Goal: Task Accomplishment & Management: Manage account settings

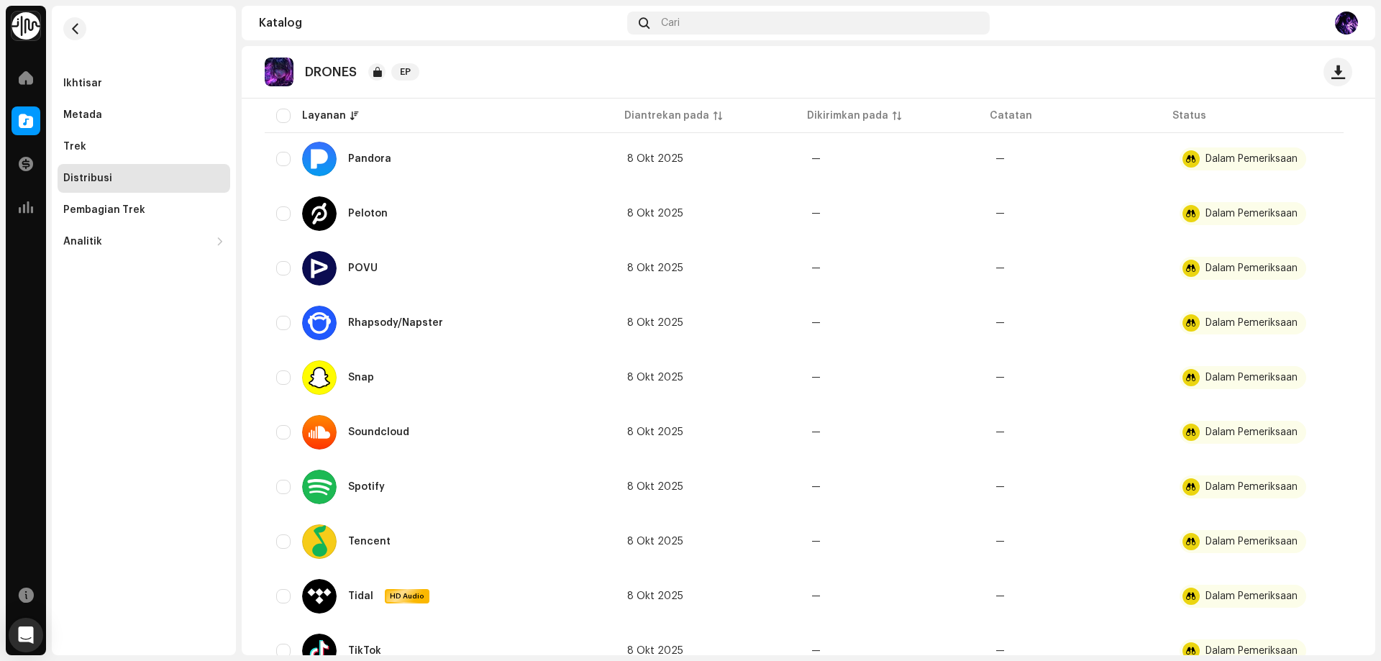
scroll to position [1351, 0]
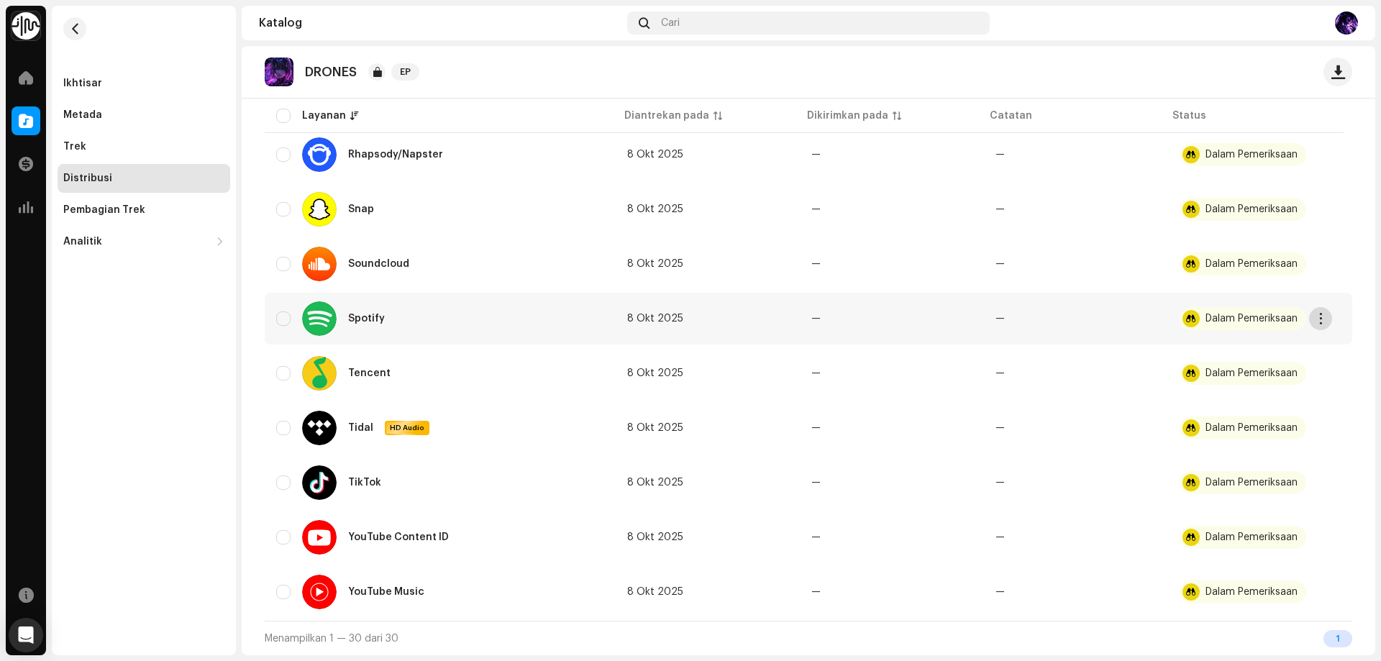
click at [1326, 320] on button "button" at bounding box center [1320, 318] width 23 height 23
click at [1305, 340] on div "Distribusikan" at bounding box center [1252, 351] width 145 height 29
click at [1318, 328] on div "Tidak Memenuhi Syarat untuk Distribusi Rilis yang memiliki status Dalam Pemerik…" at bounding box center [690, 330] width 1381 height 661
click at [1318, 326] on button "button" at bounding box center [1320, 318] width 23 height 23
click at [1288, 337] on div "Distribusikan" at bounding box center [1252, 351] width 145 height 29
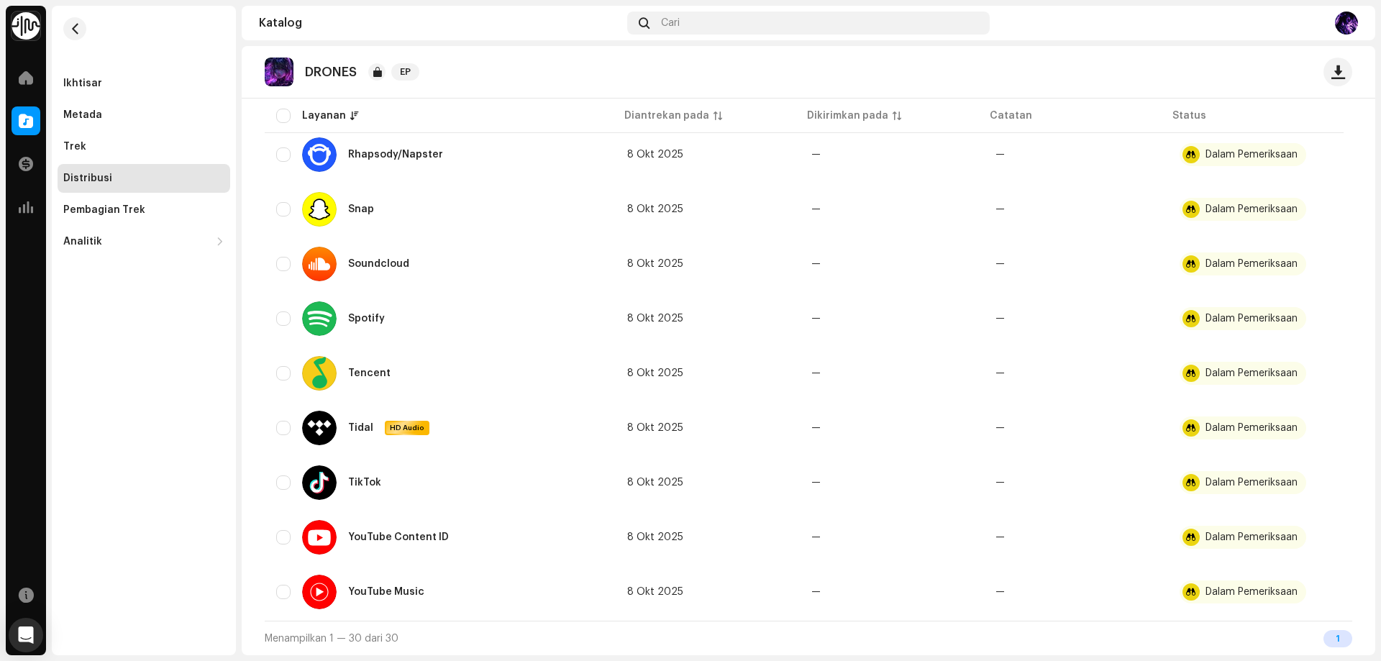
click at [1299, 326] on div "Tidak Memenuhi Syarat untuk Distribusi Rilis yang memiliki status Dalam Pemerik…" at bounding box center [690, 330] width 1381 height 661
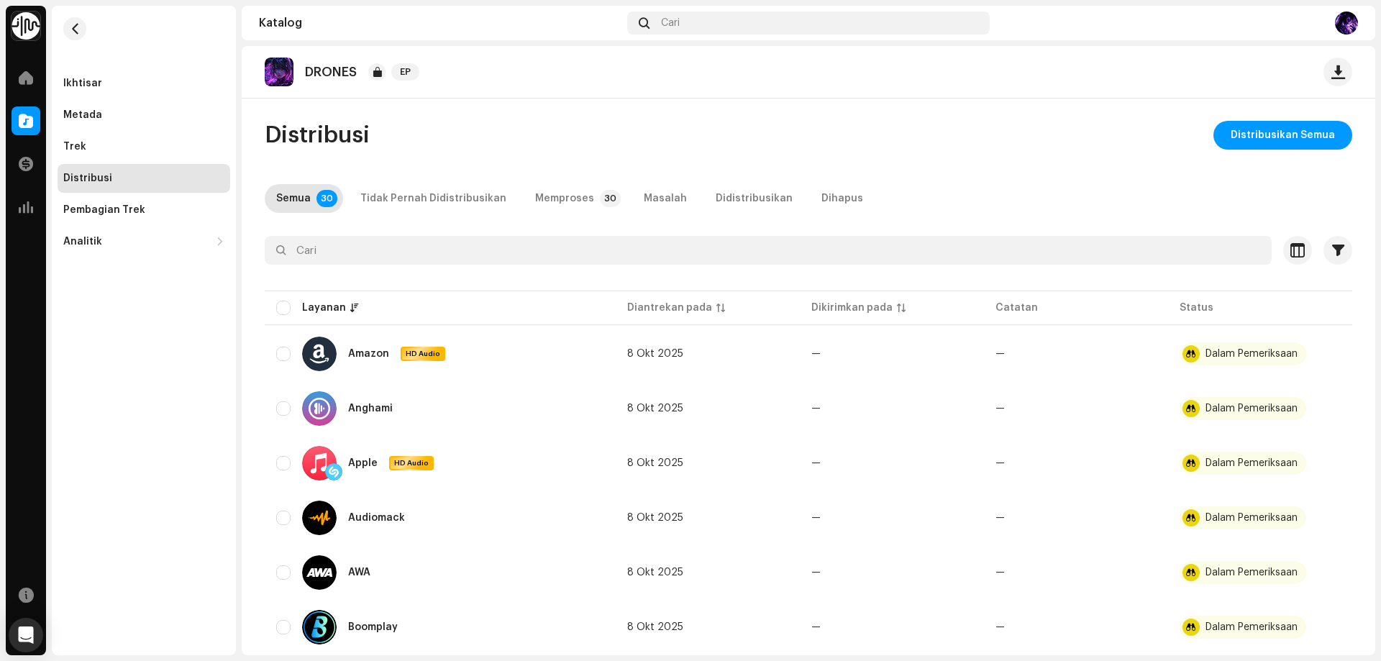
scroll to position [0, 0]
click at [20, 82] on span at bounding box center [26, 78] width 14 height 12
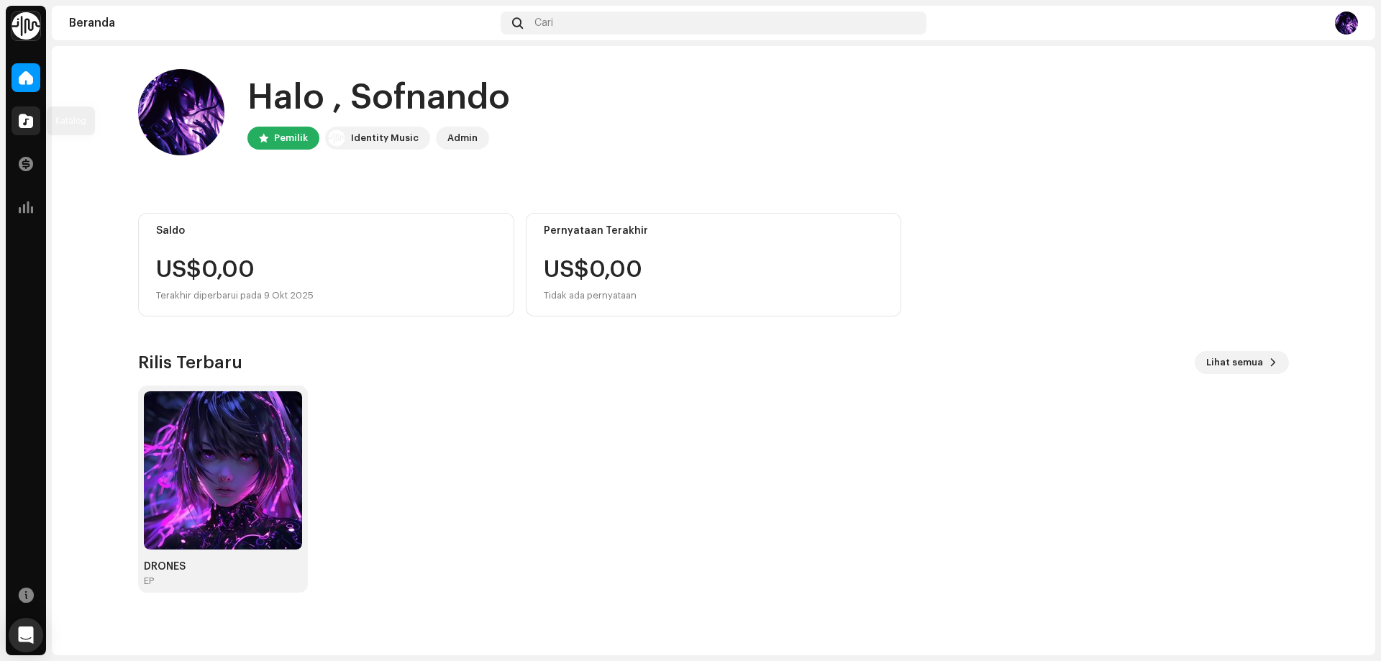
click at [29, 127] on span at bounding box center [26, 121] width 14 height 12
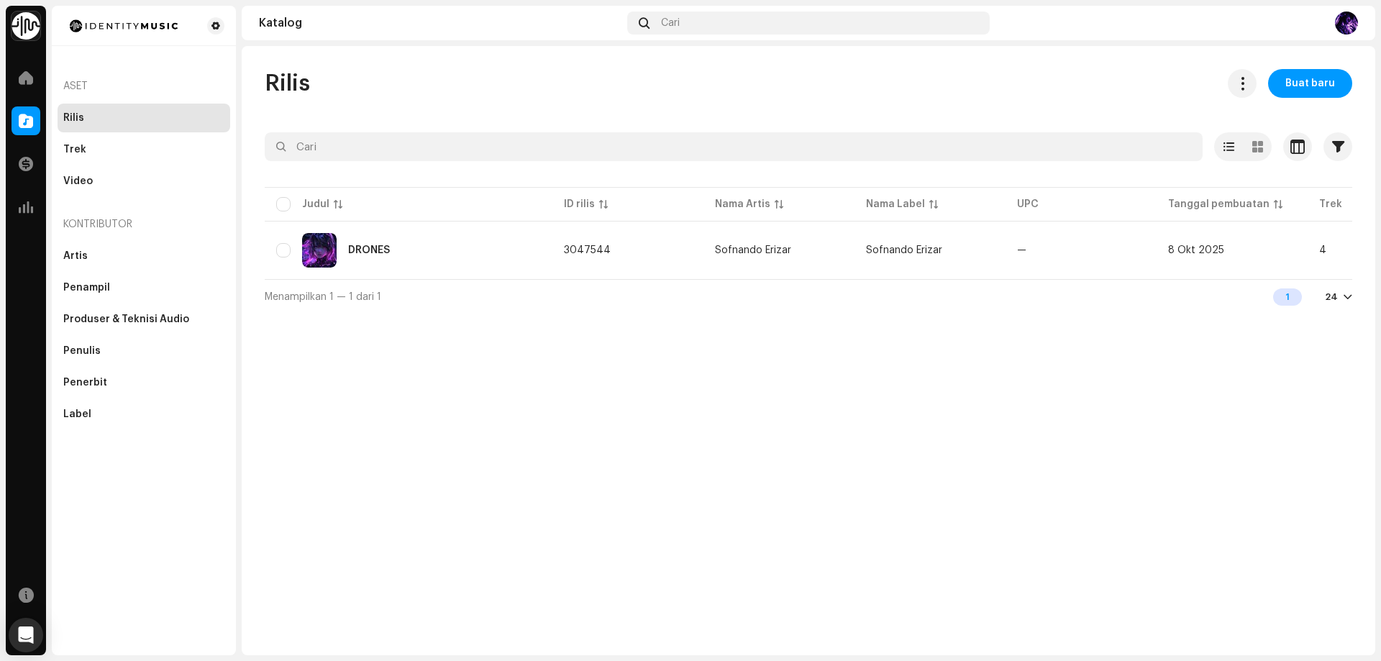
click at [499, 363] on div "Rilis Buat baru Dipilih 0 Opsi Filter Status distribusi Tidak Pernah Didistribu…" at bounding box center [808, 350] width 1133 height 609
click at [149, 150] on div "Trek" at bounding box center [143, 150] width 161 height 12
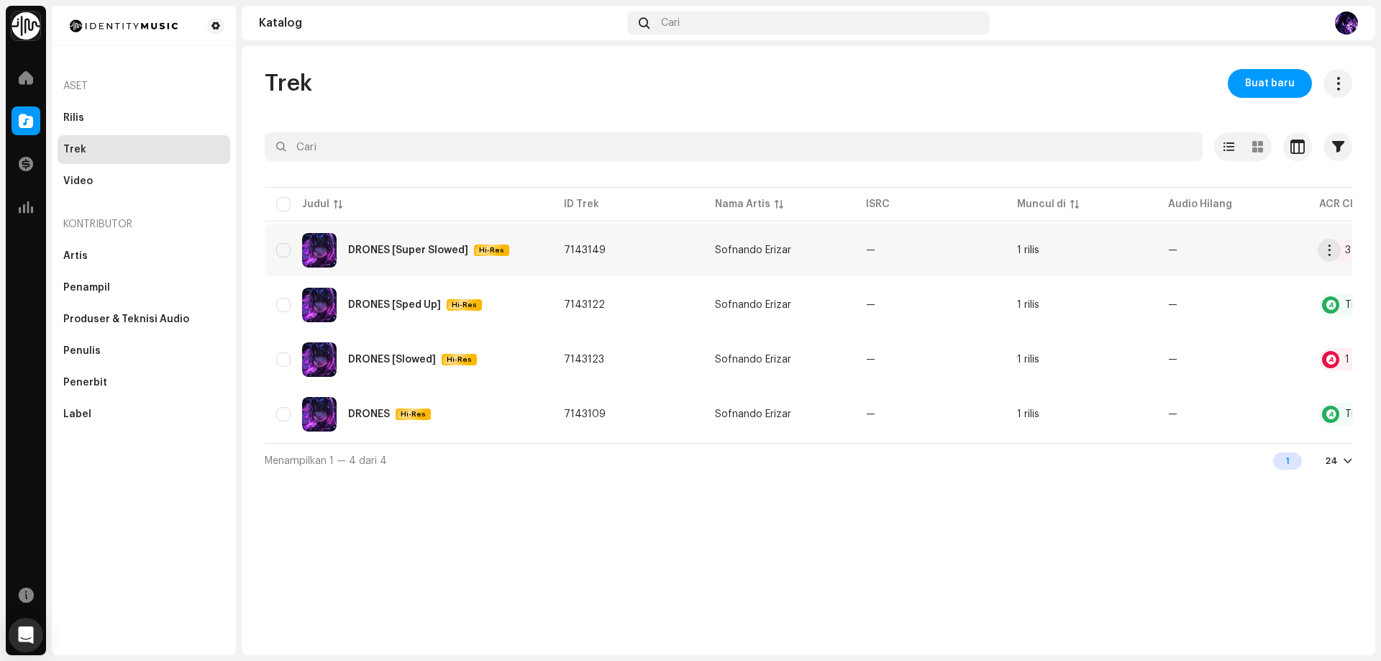
click at [580, 257] on td "7143149" at bounding box center [627, 250] width 151 height 52
